Goal: Find specific page/section: Find specific page/section

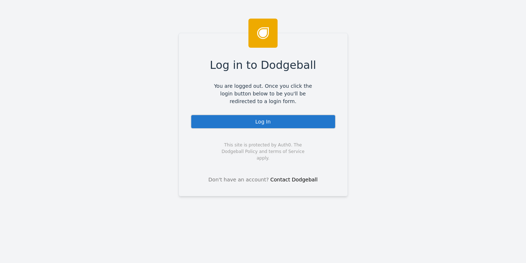
click at [262, 121] on div "Log In" at bounding box center [263, 121] width 145 height 15
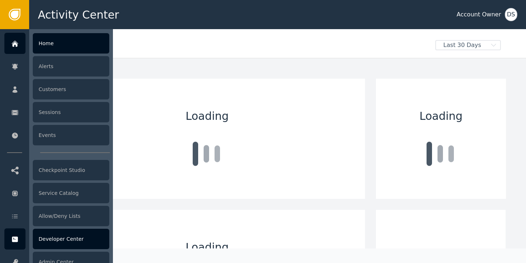
click at [51, 233] on div "Developer Center" at bounding box center [71, 239] width 77 height 20
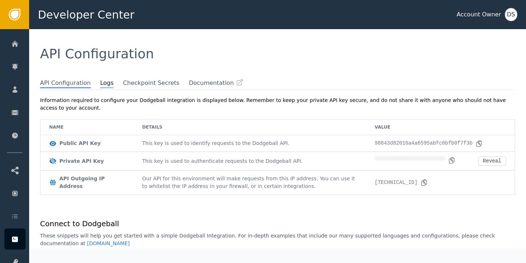
click at [102, 82] on span "Logs" at bounding box center [106, 83] width 13 height 9
